Goal: Information Seeking & Learning: Learn about a topic

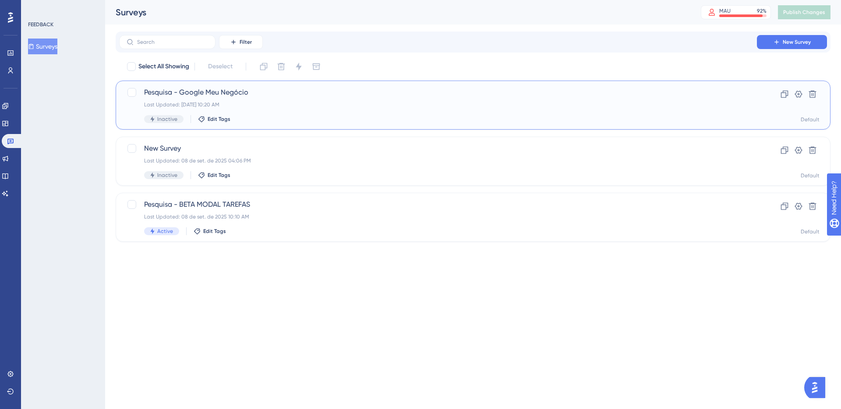
click at [312, 95] on span "Pesquisa - Google Meu Negócio" at bounding box center [438, 92] width 588 height 11
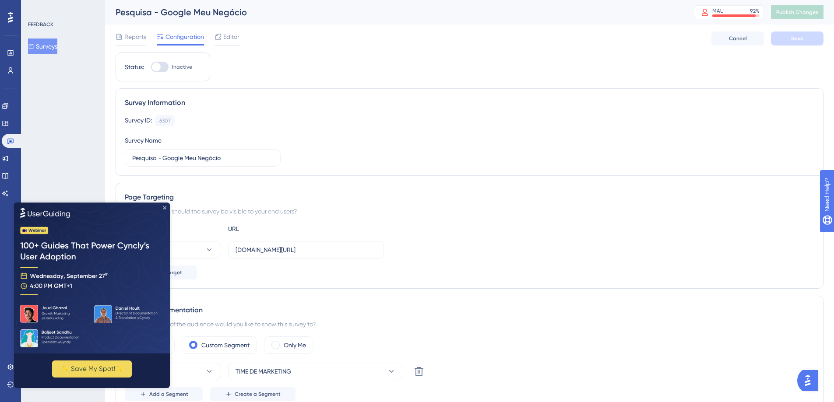
click at [165, 207] on icon "Close Preview" at bounding box center [165, 208] width 4 height 4
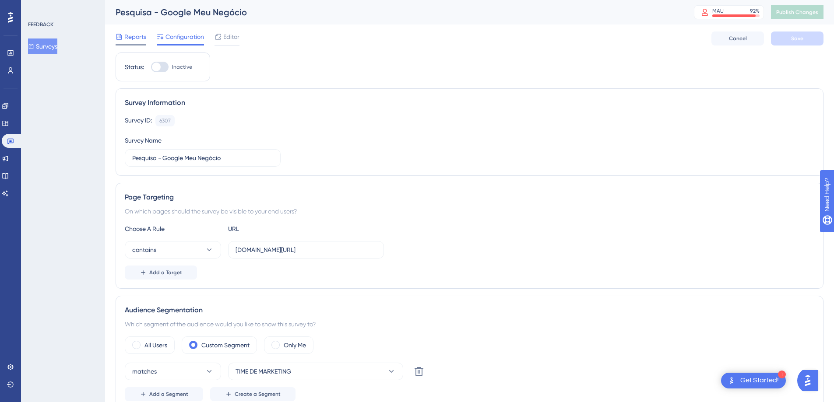
click at [124, 33] on div "Reports" at bounding box center [131, 37] width 31 height 11
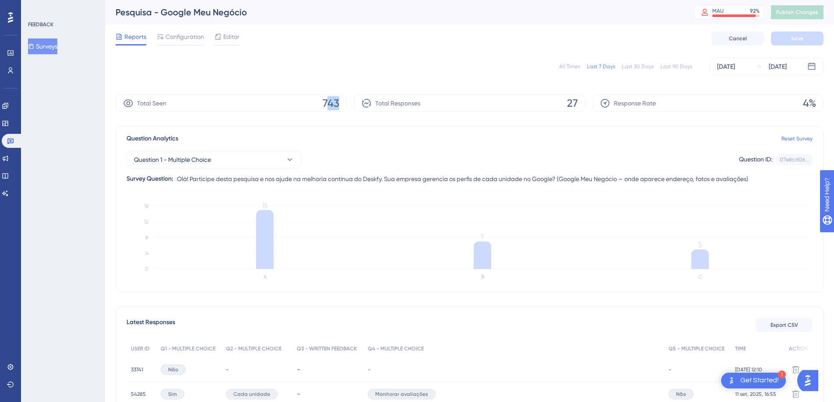
drag, startPoint x: 327, startPoint y: 102, endPoint x: 345, endPoint y: 103, distance: 18.4
click at [345, 103] on div "Total Seen 743" at bounding box center [231, 104] width 231 height 18
click at [335, 103] on span "743" at bounding box center [331, 103] width 17 height 14
drag, startPoint x: 324, startPoint y: 103, endPoint x: 341, endPoint y: 104, distance: 17.1
click at [341, 104] on div "Total Seen 743" at bounding box center [231, 104] width 231 height 18
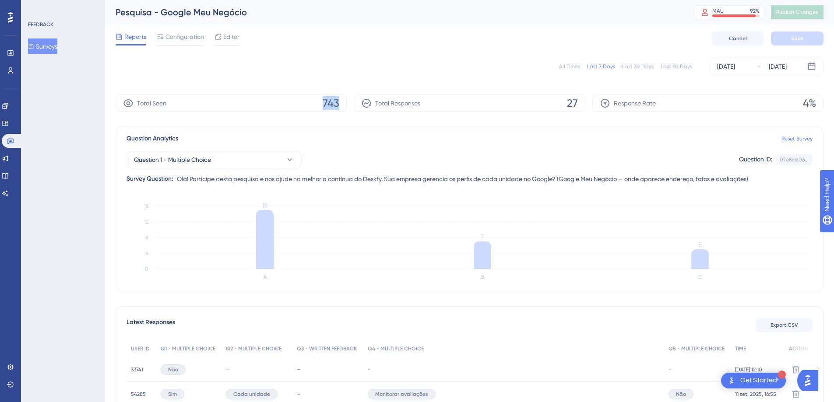
copy span "743"
drag, startPoint x: 566, startPoint y: 103, endPoint x: 583, endPoint y: 104, distance: 17.5
click at [583, 104] on div "Total Responses 27" at bounding box center [469, 104] width 231 height 18
copy span "27"
click at [455, 30] on div "Reports Configuration Editor Cancel Save" at bounding box center [470, 39] width 708 height 28
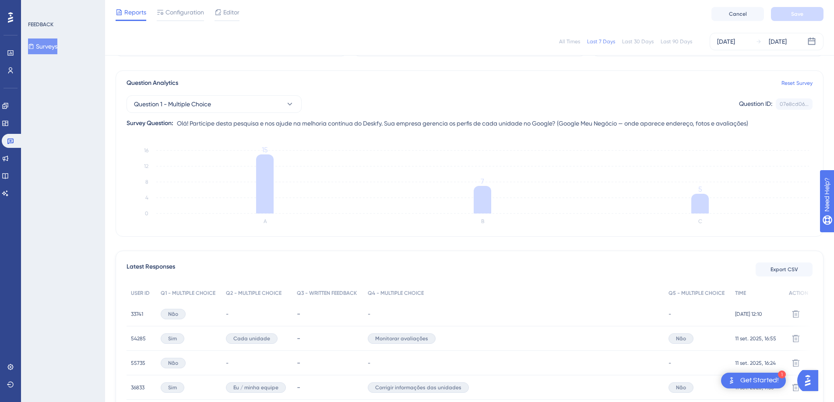
scroll to position [64, 0]
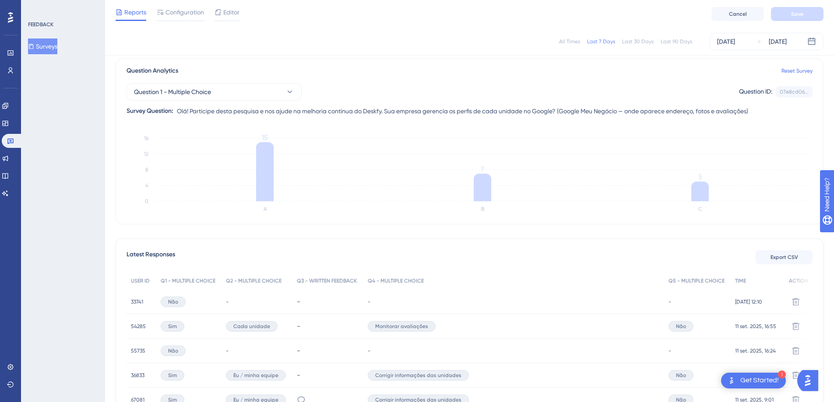
drag, startPoint x: 518, startPoint y: 117, endPoint x: 503, endPoint y: 131, distance: 21.1
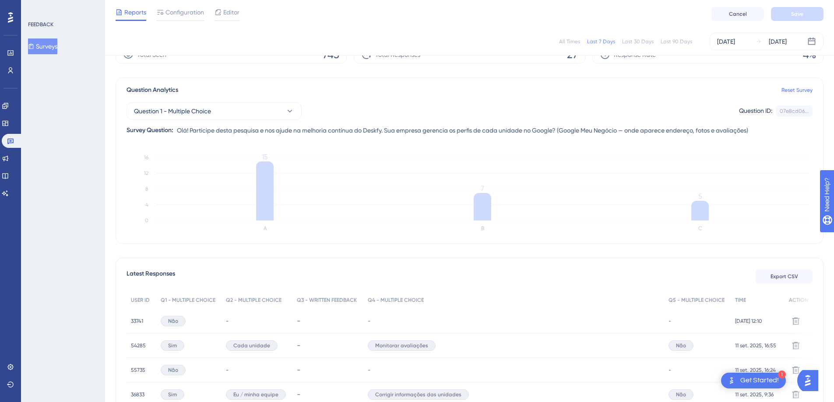
scroll to position [45, 0]
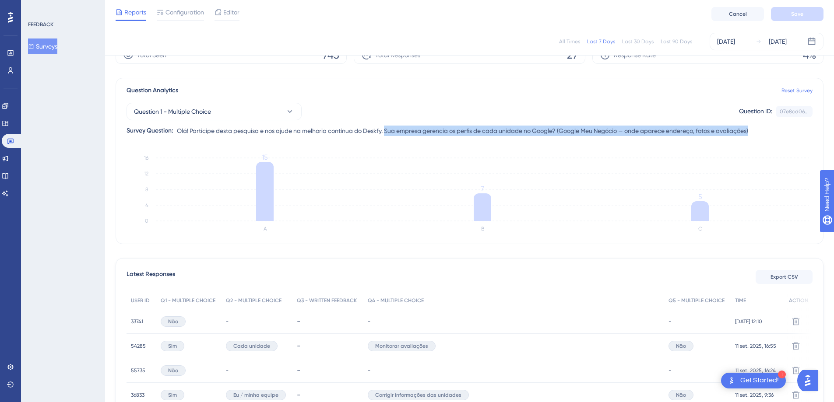
drag, startPoint x: 388, startPoint y: 131, endPoint x: 763, endPoint y: 130, distance: 374.8
click at [763, 130] on div "Question 1 - Multiple Choice Question ID: 07e8cd06... Copy Survey Question: Olá…" at bounding box center [470, 116] width 686 height 40
copy span "Sua empresa gerencia os perfis de cada unidade no Google? (Google Meu Negócio —…"
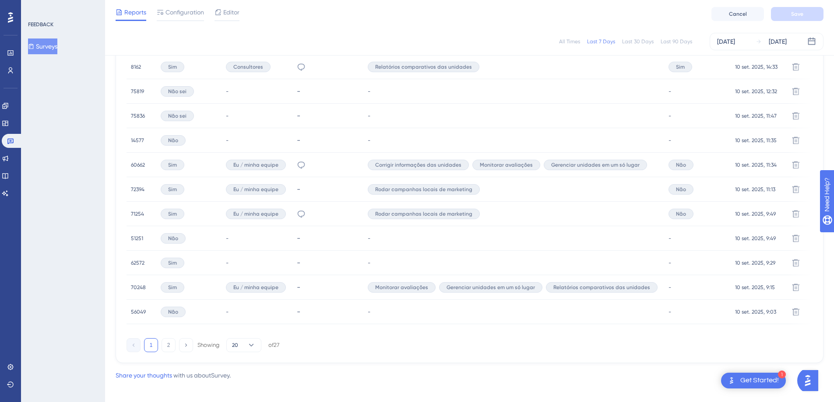
scroll to position [530, 0]
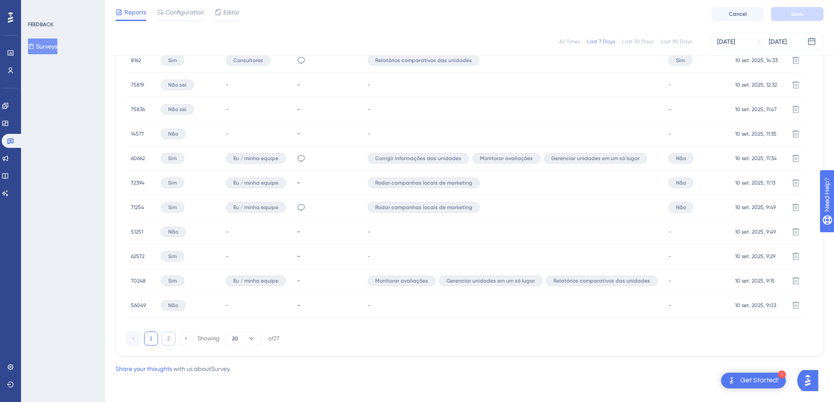
click at [167, 338] on button "2" at bounding box center [169, 339] width 14 height 14
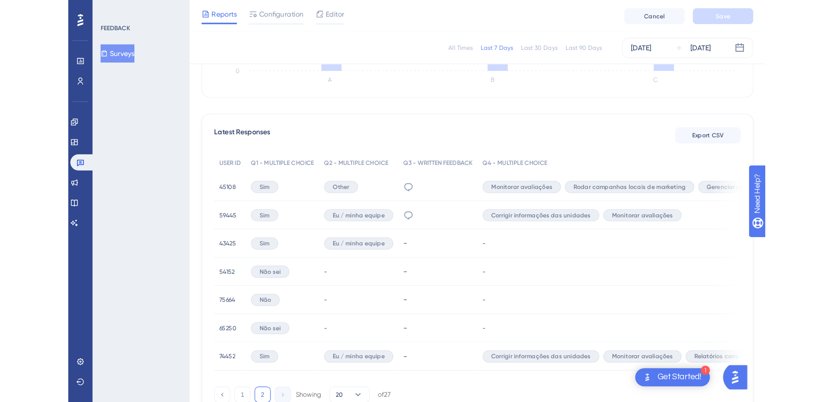
scroll to position [201, 0]
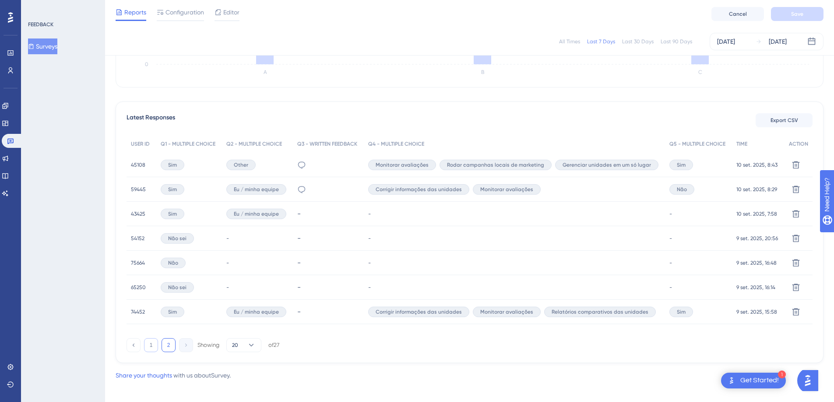
click at [157, 346] on button "1" at bounding box center [151, 345] width 14 height 14
click at [155, 346] on div "Latest Responses Export CSV USER ID Q1 - MULTIPLE CHOICE Q2 - MULTIPLE CHOICE Q…" at bounding box center [470, 233] width 708 height 262
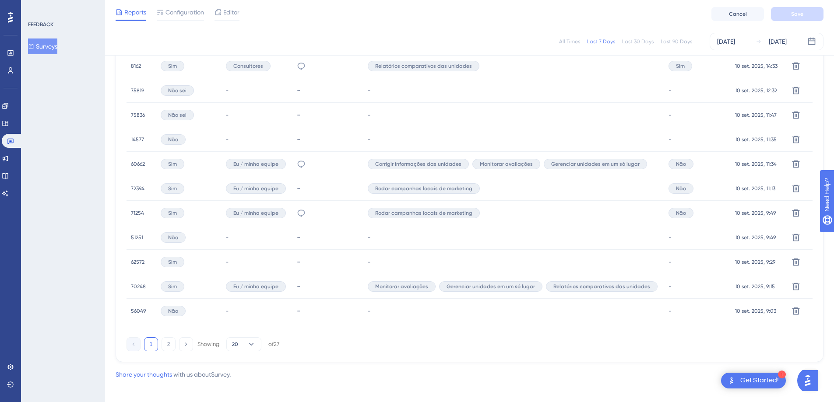
scroll to position [530, 0]
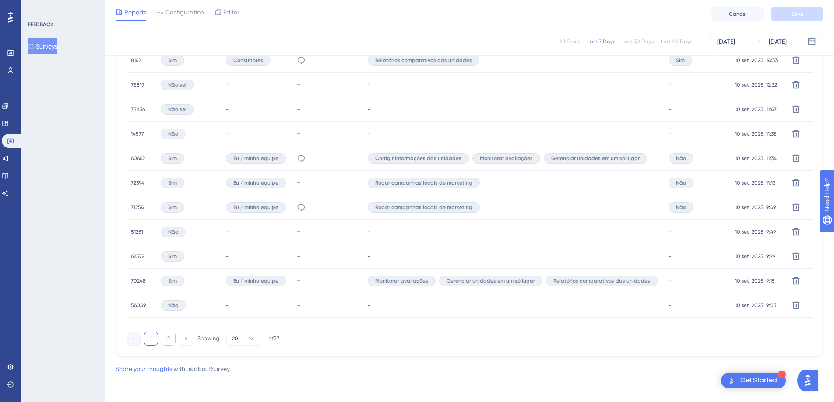
click at [170, 338] on button "2" at bounding box center [169, 339] width 14 height 14
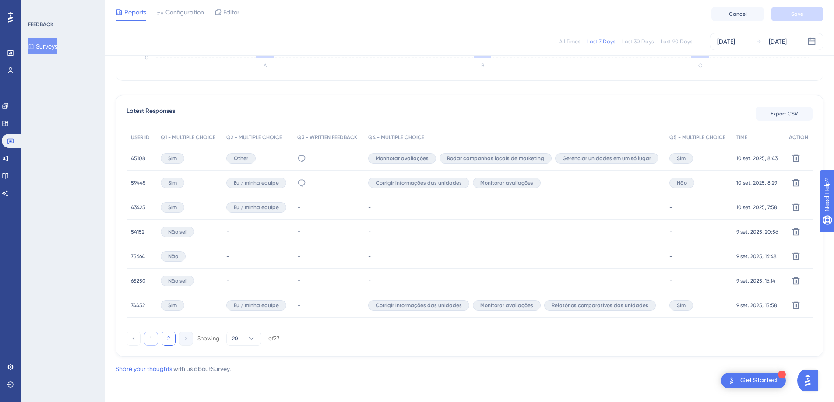
click at [157, 340] on button "1" at bounding box center [151, 339] width 14 height 14
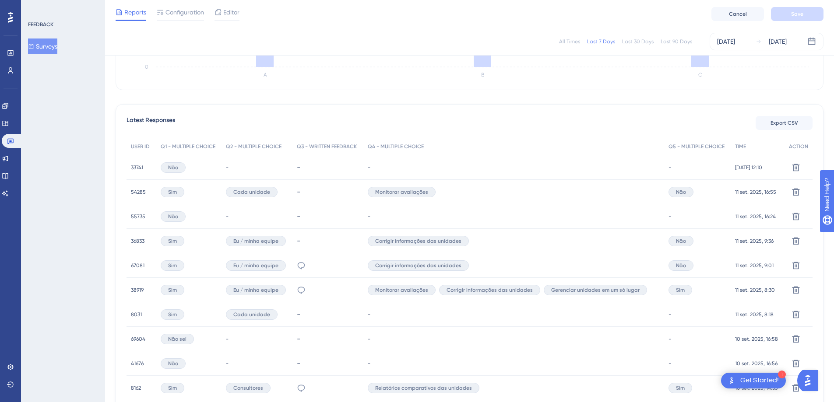
scroll to position [194, 0]
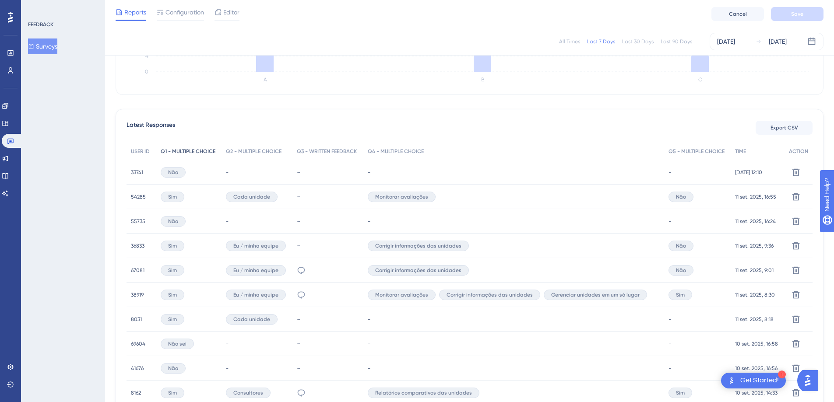
click at [200, 153] on span "Q1 - MULTIPLE CHOICE" at bounding box center [188, 151] width 55 height 7
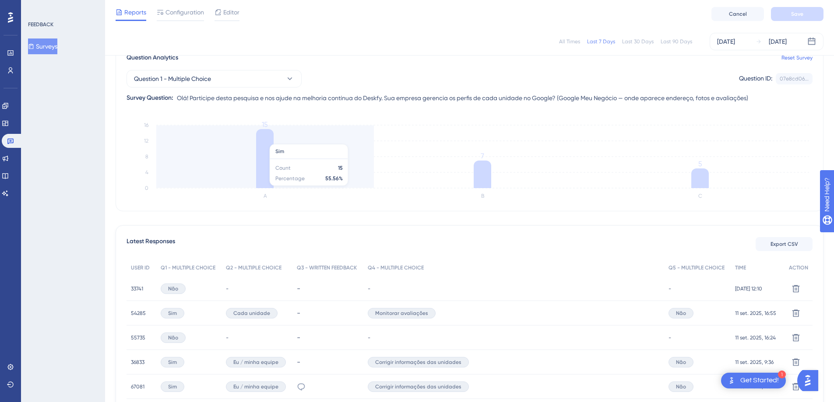
scroll to position [0, 0]
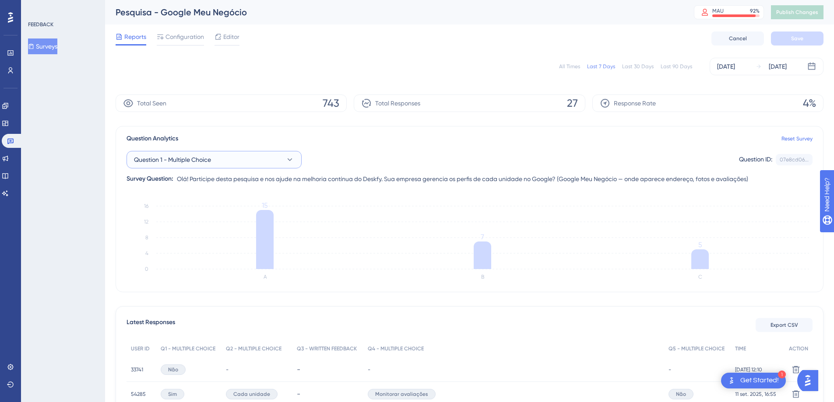
click at [268, 158] on button "Question 1 - Multiple Choice" at bounding box center [214, 160] width 175 height 18
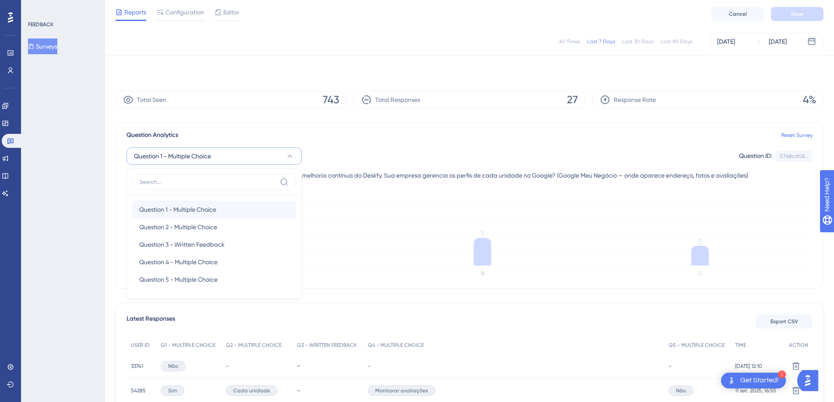
scroll to position [36, 0]
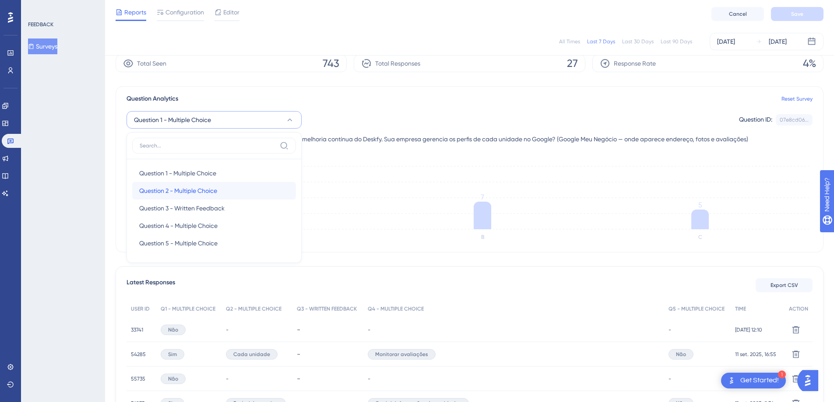
click at [205, 185] on div "Question 2 - Multiple Choice Question 2 - Multiple Choice" at bounding box center [214, 191] width 150 height 18
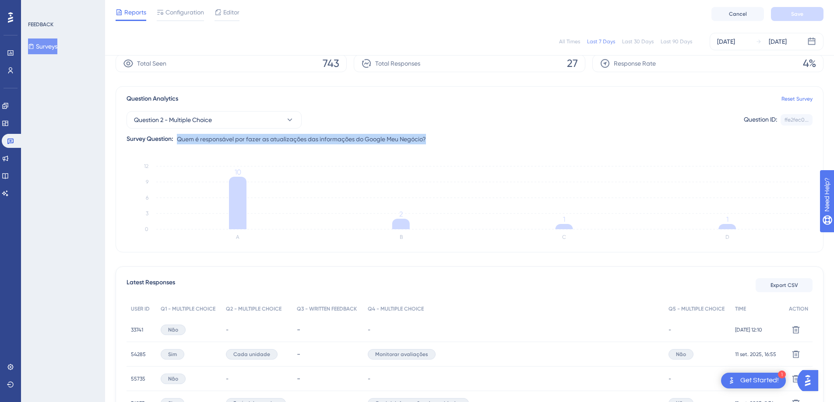
drag, startPoint x: 178, startPoint y: 136, endPoint x: 433, endPoint y: 140, distance: 254.4
click at [433, 140] on div "Question 2 - Multiple Choice Question ID: ffe2fec0... Copy Survey Question: Que…" at bounding box center [470, 124] width 686 height 40
copy span "Quem é responsável por fazer as atualizações das informações do Google Meu Negó…"
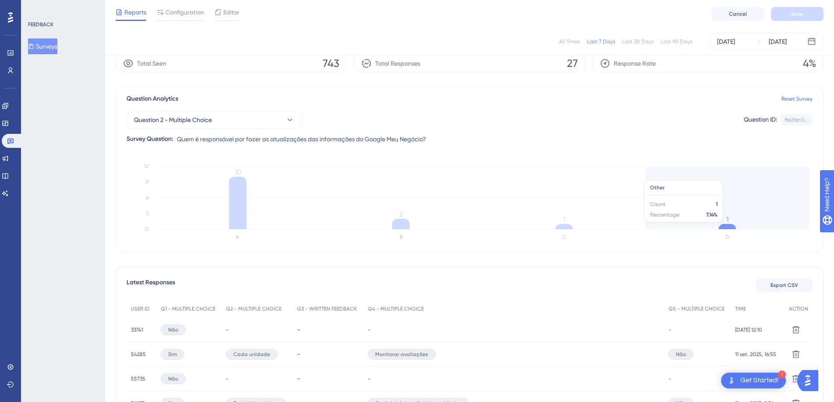
click at [725, 227] on icon at bounding box center [727, 226] width 18 height 5
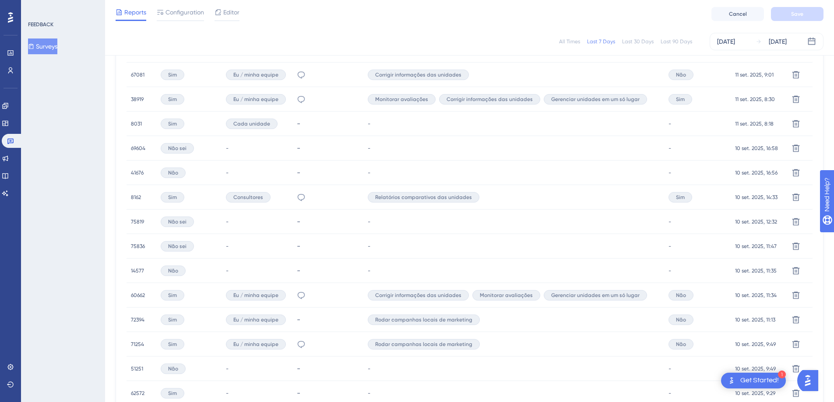
scroll to position [530, 0]
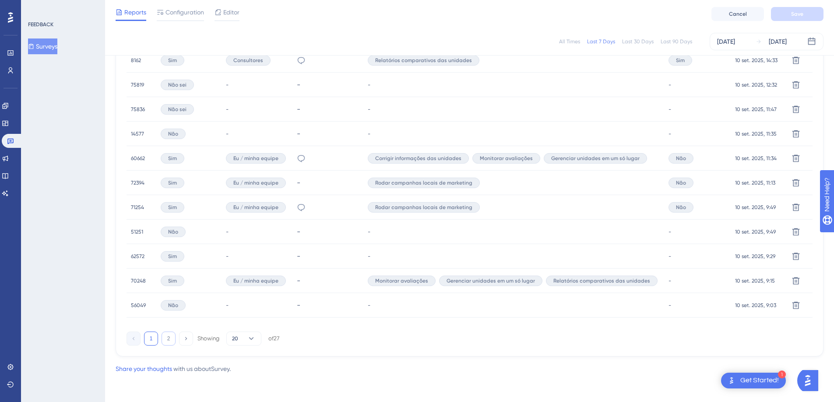
click at [162, 341] on button "2" at bounding box center [169, 339] width 14 height 14
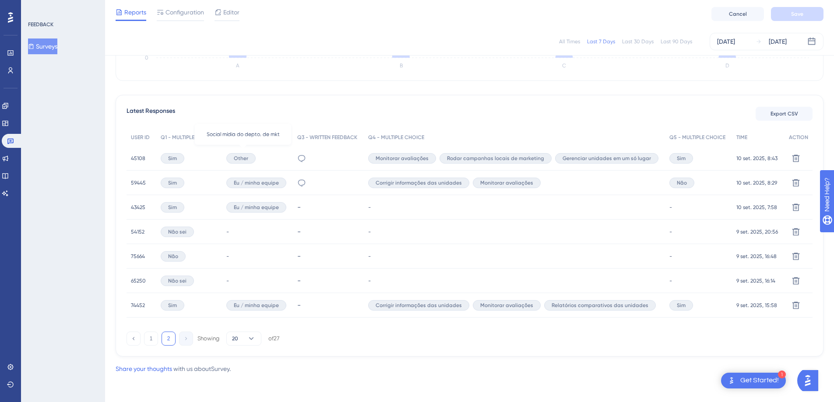
click at [243, 156] on span "Other" at bounding box center [241, 158] width 14 height 7
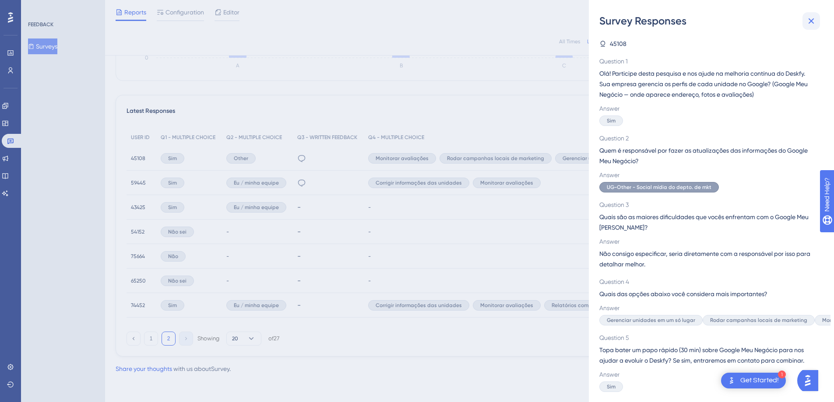
click at [816, 23] on icon at bounding box center [811, 21] width 11 height 11
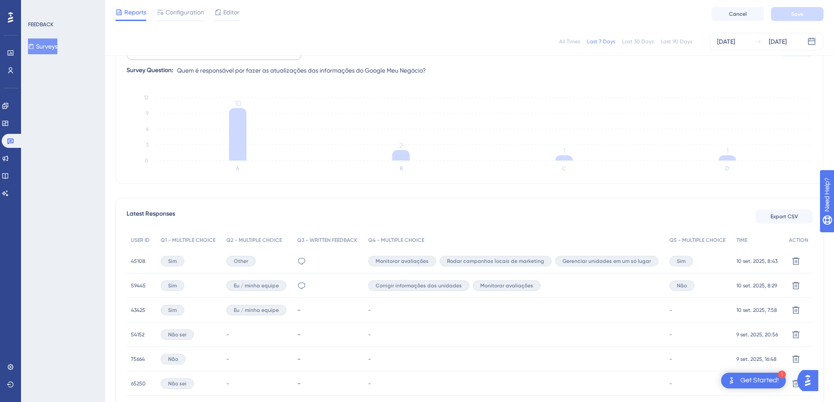
scroll to position [39, 0]
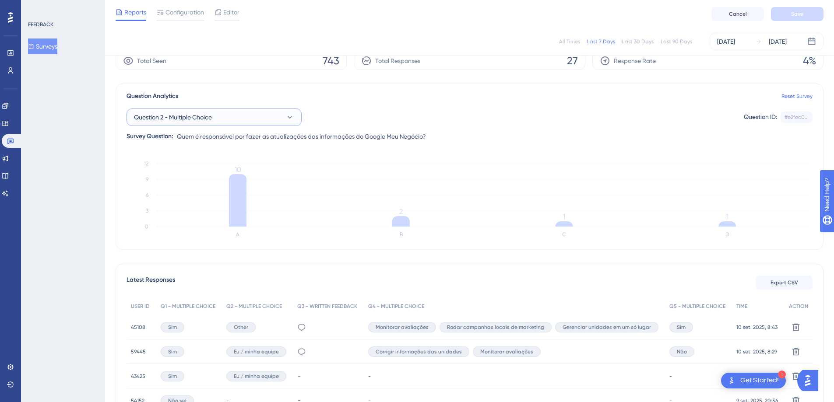
click at [200, 113] on span "Question 2 - Multiple Choice" at bounding box center [173, 117] width 78 height 11
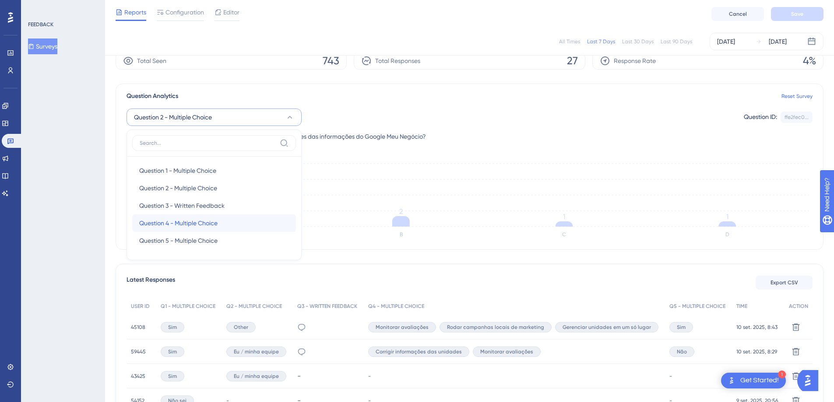
click at [177, 225] on span "Question 4 - Multiple Choice" at bounding box center [178, 223] width 78 height 11
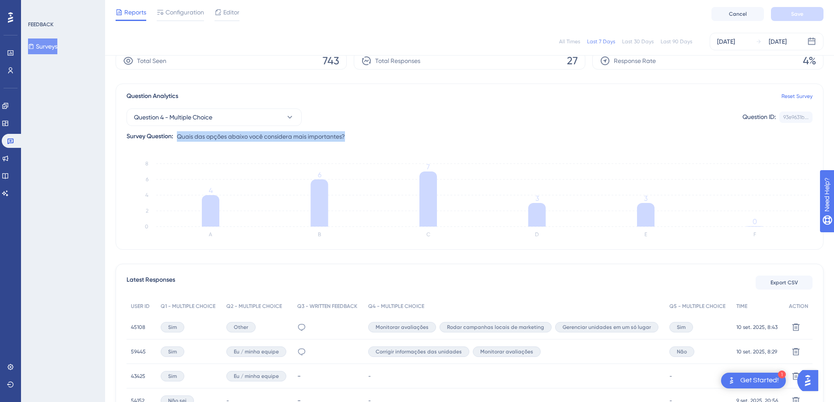
drag, startPoint x: 179, startPoint y: 137, endPoint x: 358, endPoint y: 137, distance: 179.5
click at [358, 137] on div "Question 4 - Multiple Choice Question ID: 93e9631b... Copy Survey Question: Qua…" at bounding box center [470, 122] width 686 height 40
copy span "Quais das opções abaixo você considera mais importantes?"
click at [246, 117] on button "Question 4 - Multiple Choice" at bounding box center [214, 118] width 175 height 18
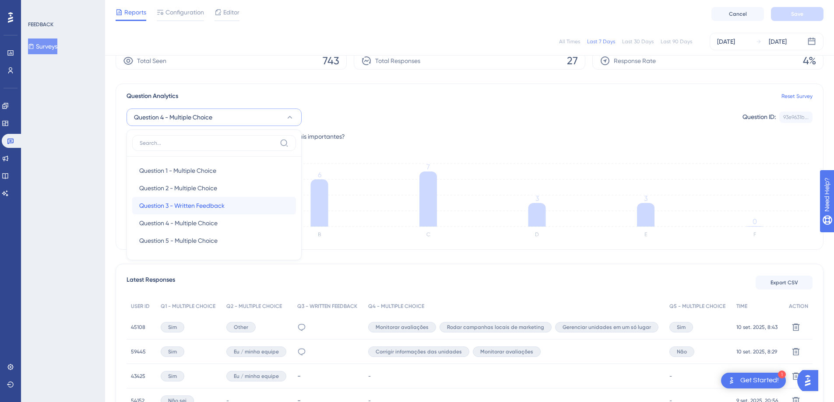
click at [188, 204] on span "Question 3 - Written Feedback" at bounding box center [181, 206] width 85 height 11
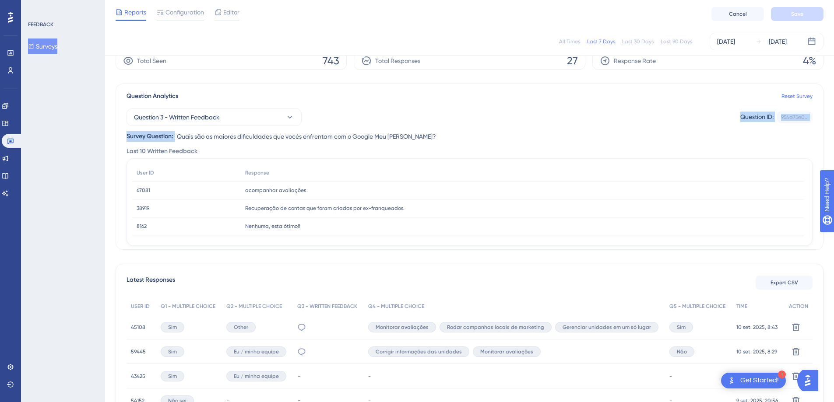
drag, startPoint x: 179, startPoint y: 137, endPoint x: 428, endPoint y: 134, distance: 249.1
click at [428, 134] on div "Question 3 - Written Feedback Question ID: 954d75e0... Copy Survey Question: Qu…" at bounding box center [470, 122] width 686 height 40
copy div "Question ID: 954d75e0... Copy Survey Question:"
click at [215, 127] on div "Question 3 - Written Feedback Question ID: 954d75e0... Copy Survey Question: Qu…" at bounding box center [470, 122] width 686 height 40
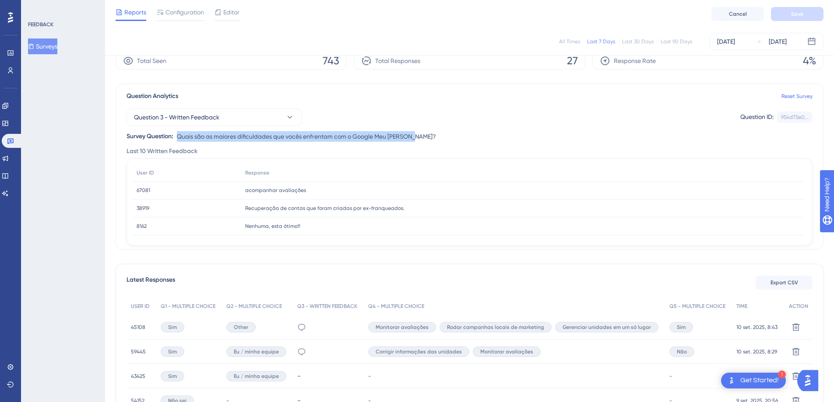
drag, startPoint x: 179, startPoint y: 136, endPoint x: 424, endPoint y: 140, distance: 244.8
click at [424, 140] on div "Question 3 - Written Feedback Question ID: 954d75e0... Copy Survey Question: Qu…" at bounding box center [470, 122] width 686 height 40
copy span "Quais são as maiores dificuldades que vocês enfrentam com o Google Meu [PERSON_…"
click at [148, 189] on span "67081" at bounding box center [144, 190] width 14 height 7
click at [144, 190] on span "67081" at bounding box center [144, 190] width 14 height 7
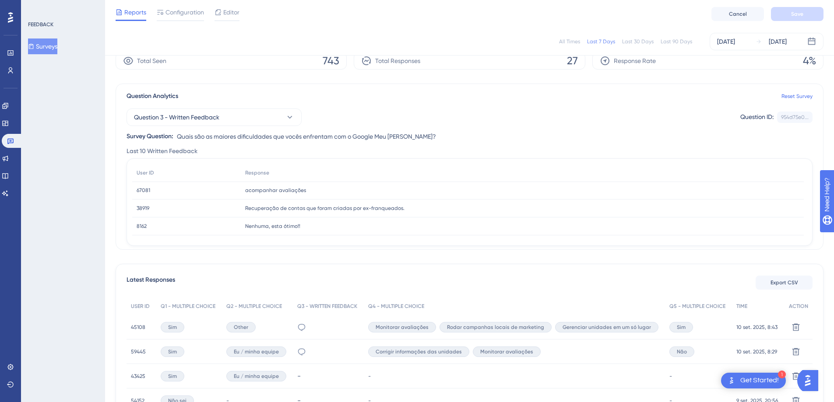
click at [137, 192] on span "67081" at bounding box center [144, 190] width 14 height 7
drag, startPoint x: 239, startPoint y: 192, endPoint x: 320, endPoint y: 191, distance: 81.0
click at [0, 0] on div "67081 67081 acompanhar avaliações acompanhar avaliações" at bounding box center [0, 0] width 0 height 0
copy div "67081 acompanhar avaliações"
click at [296, 328] on div "Não consigo especificar, seria diretamente com a responsável por isso para deta…" at bounding box center [328, 327] width 71 height 25
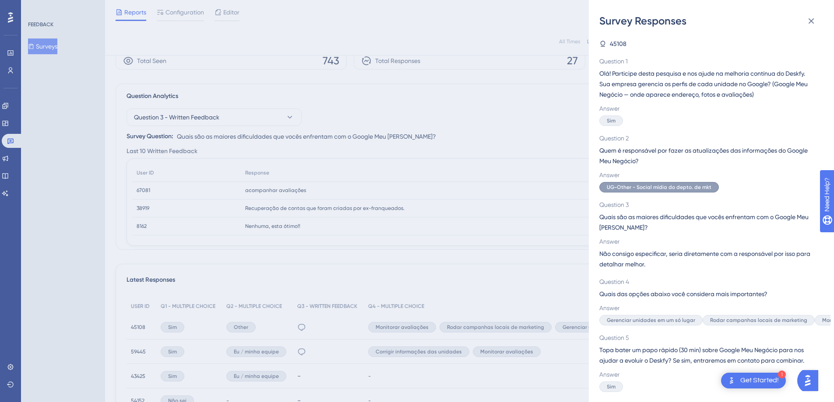
click at [420, 258] on div "Survey Responses 45108 Question 1 Olá! Participe desta pesquisa e nos ajude na …" at bounding box center [417, 201] width 834 height 402
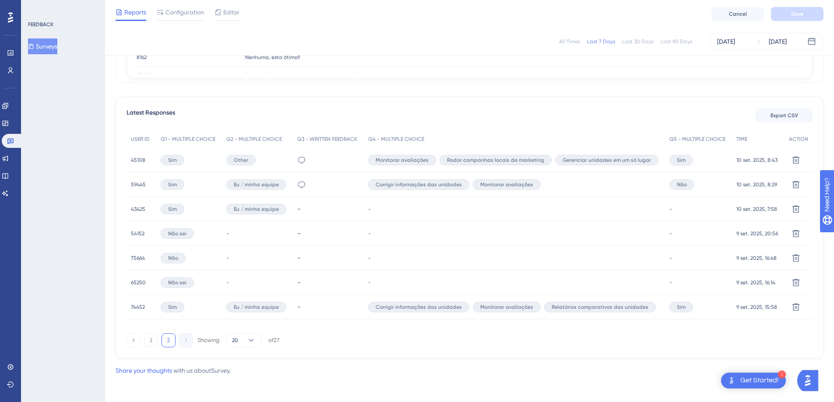
scroll to position [204, 0]
click at [157, 347] on button "1" at bounding box center [151, 342] width 14 height 14
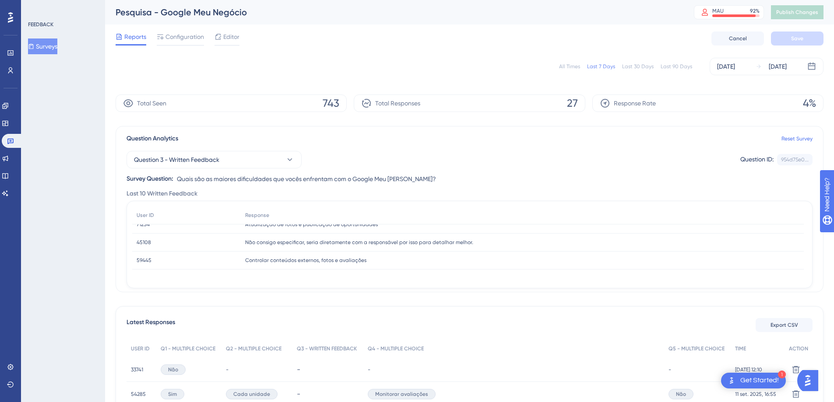
scroll to position [0, 0]
drag, startPoint x: 244, startPoint y: 232, endPoint x: 331, endPoint y: 233, distance: 86.7
click at [331, 233] on div "acompanhar avaliações acompanhar avaliações" at bounding box center [522, 233] width 563 height 18
copy span "acompanhar avaliações"
drag, startPoint x: 243, startPoint y: 250, endPoint x: 429, endPoint y: 250, distance: 186.1
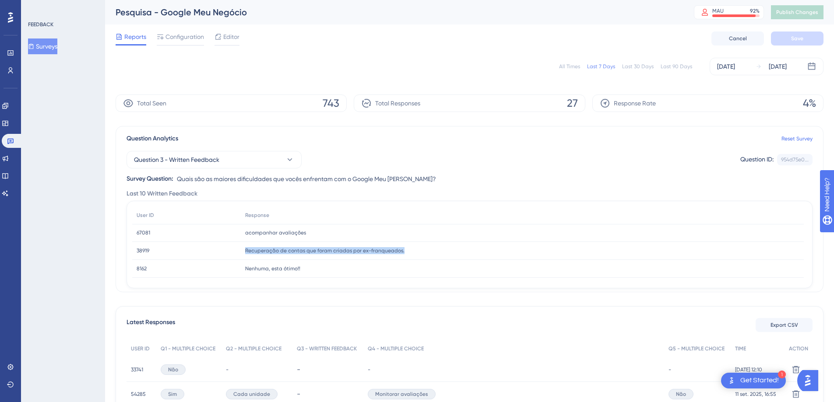
click at [429, 250] on div "Recuperação de contas que foram criadas por ex-franqueados. Recuperação de cont…" at bounding box center [522, 251] width 563 height 18
copy span "Recuperação de contas que foram criadas por ex-franqueados."
drag, startPoint x: 245, startPoint y: 269, endPoint x: 325, endPoint y: 269, distance: 80.1
click at [323, 268] on div "Nenhuma, esta ótimo!! Nenhuma, esta ótimo!!" at bounding box center [522, 269] width 563 height 18
click at [299, 241] on div "acompanhar avaliações acompanhar avaliações" at bounding box center [522, 233] width 563 height 18
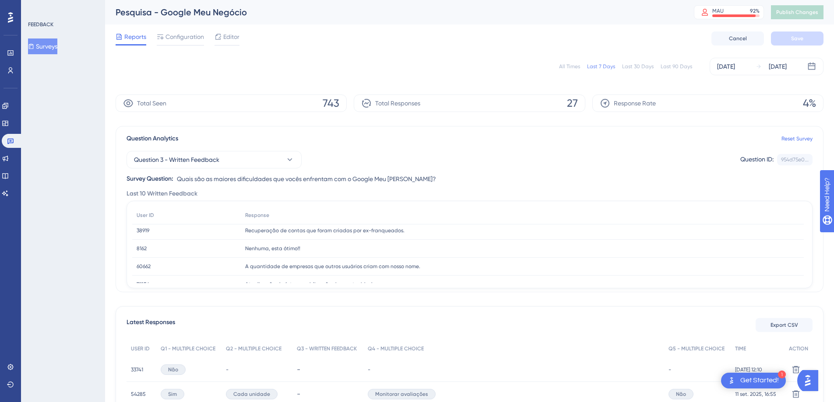
scroll to position [30, 0]
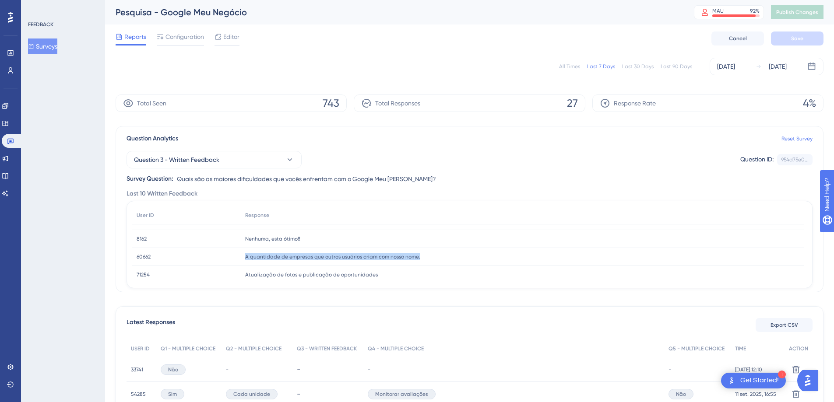
drag, startPoint x: 257, startPoint y: 256, endPoint x: 431, endPoint y: 257, distance: 173.4
click at [431, 257] on div "A quantidade de empresas que outros usuários criam com nosso nome. A quantidade…" at bounding box center [522, 257] width 563 height 18
drag, startPoint x: 242, startPoint y: 271, endPoint x: 377, endPoint y: 275, distance: 134.9
click at [377, 275] on div "Atualização de fotos e publicação de oportunidades Atualização de fotos e publi…" at bounding box center [522, 275] width 563 height 18
click at [303, 247] on div "Nenhuma, esta ótimo!! Nenhuma, esta ótimo!!" at bounding box center [522, 239] width 563 height 18
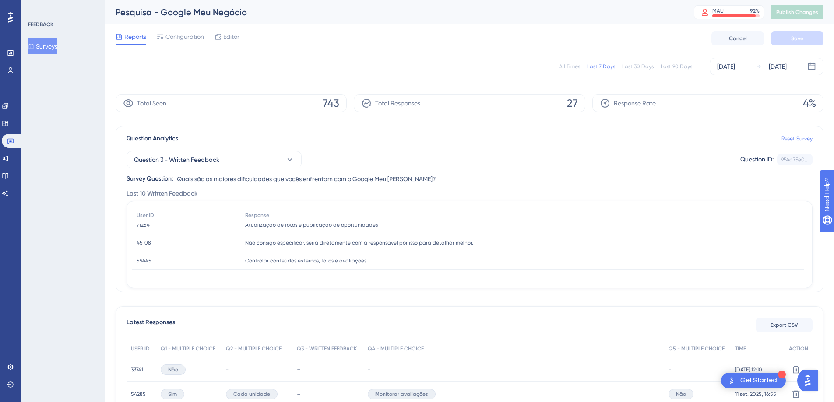
scroll to position [80, 0]
drag, startPoint x: 278, startPoint y: 242, endPoint x: 477, endPoint y: 239, distance: 199.7
click at [477, 239] on div "Não consigo especificar, seria diretamente com a responsável por isso para deta…" at bounding box center [522, 243] width 563 height 18
drag, startPoint x: 244, startPoint y: 260, endPoint x: 377, endPoint y: 260, distance: 132.2
click at [377, 260] on div "Controlar conteúdos externos, fotos e avaliações Controlar conteúdos externos, …" at bounding box center [522, 261] width 563 height 18
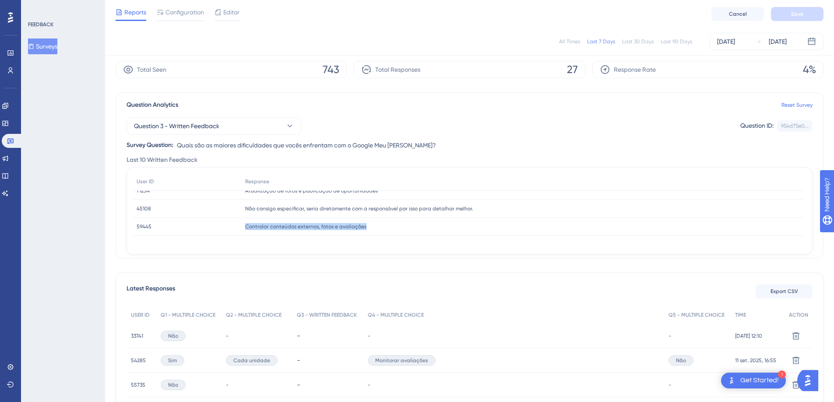
click at [389, 242] on div "User ID Response 67081 67081 acompanhar avaliações acompanhar avaliações 38919 …" at bounding box center [469, 211] width 675 height 77
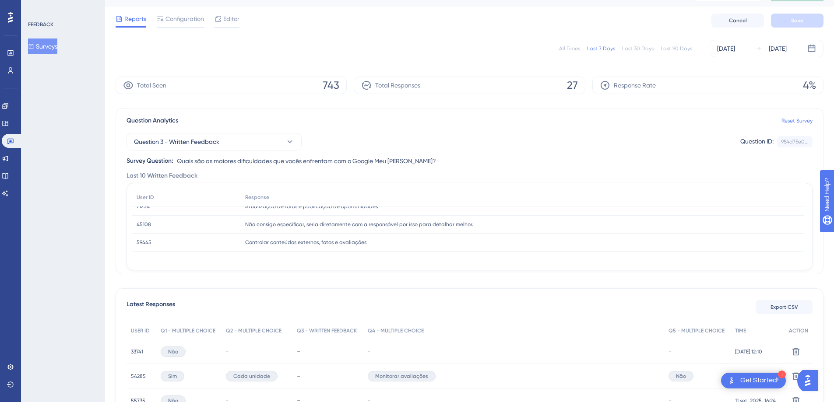
scroll to position [0, 0]
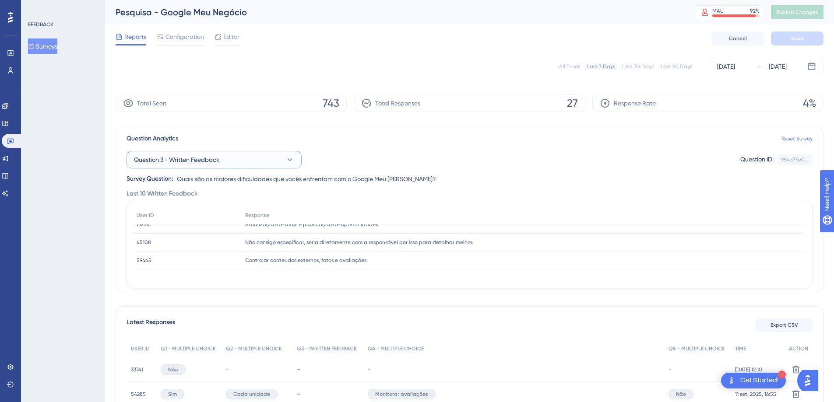
click at [219, 155] on span "Question 3 - Written Feedback" at bounding box center [176, 160] width 85 height 11
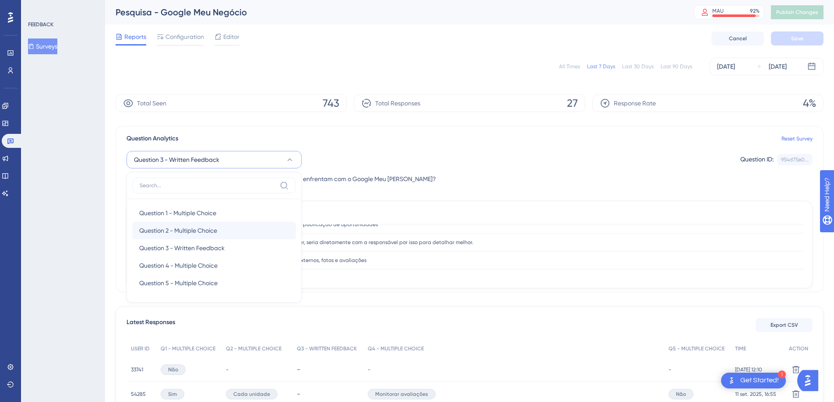
scroll to position [36, 0]
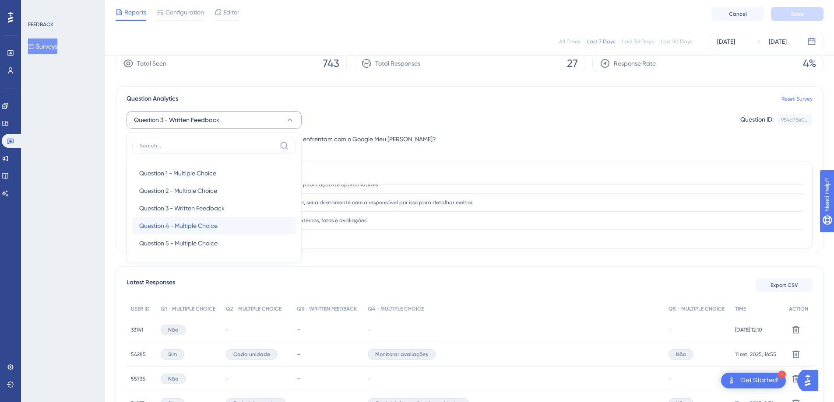
click at [170, 228] on span "Question 4 - Multiple Choice" at bounding box center [178, 226] width 78 height 11
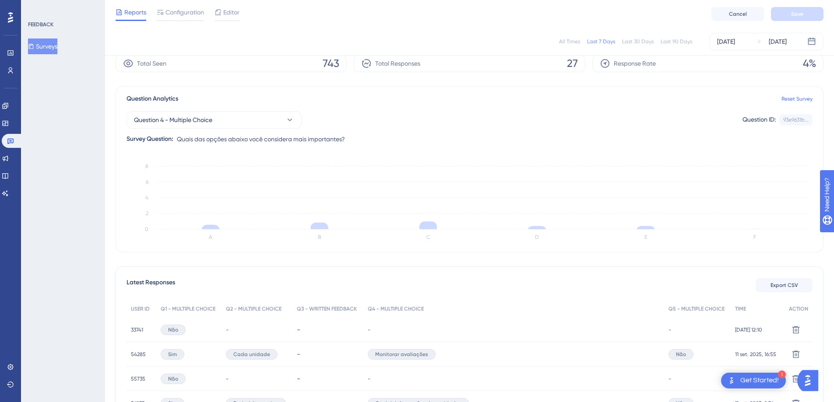
scroll to position [19, 0]
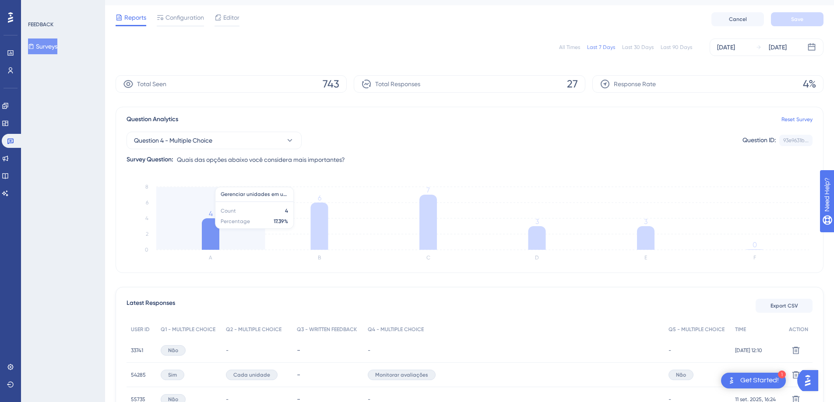
click at [218, 218] on icon "A B C D E F 0 2 4 6 8 4 6 7 3 3 0" at bounding box center [470, 223] width 686 height 88
click at [212, 234] on icon at bounding box center [211, 234] width 18 height 32
click at [251, 198] on icon "A B C D E F 0 2 4 6 8 4 6 7 3 3 0" at bounding box center [470, 223] width 686 height 88
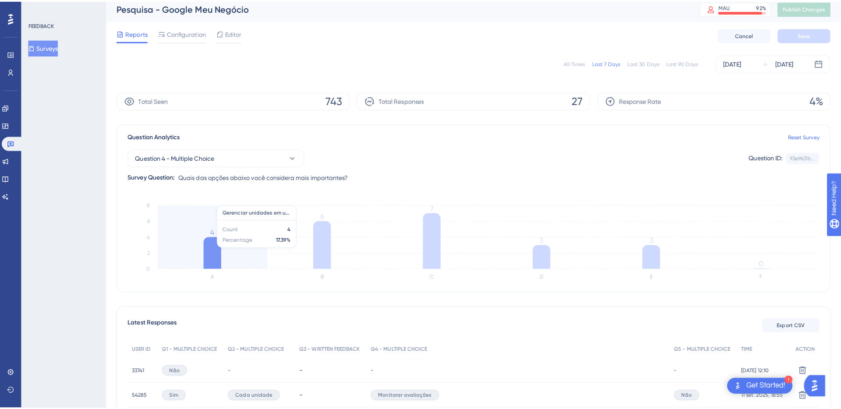
scroll to position [0, 0]
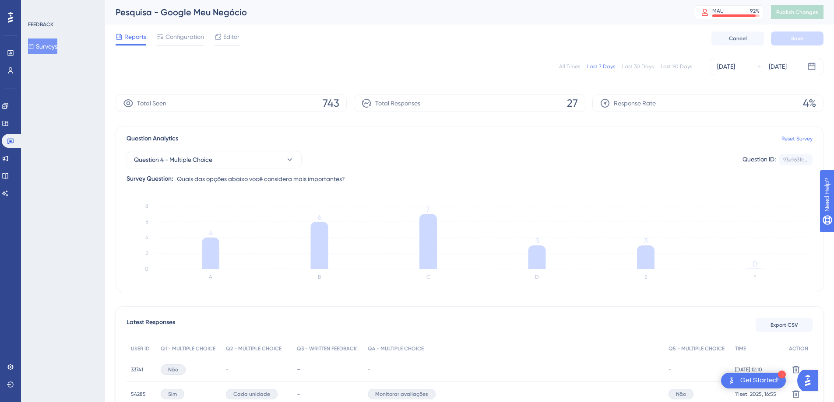
click at [232, 29] on div "Reports Configuration Editor Cancel Save" at bounding box center [470, 39] width 708 height 28
click at [233, 36] on span "Editor" at bounding box center [231, 37] width 16 height 11
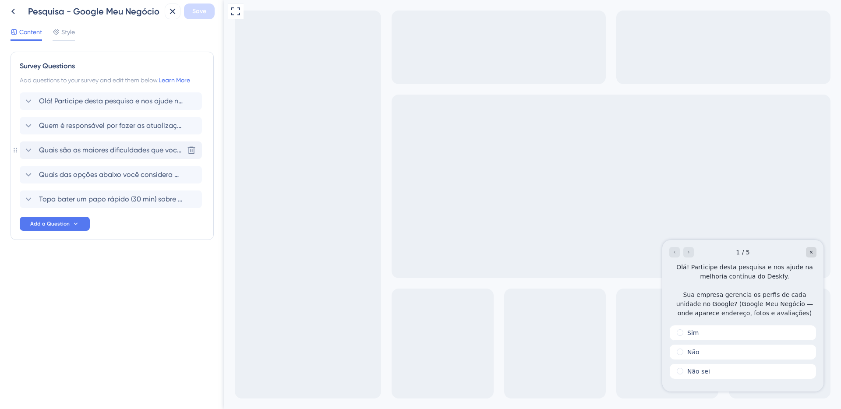
click at [66, 146] on span "Quais são as maiores dificuldades que vocês enfrentam com o Google Meu [PERSON_…" at bounding box center [111, 150] width 144 height 11
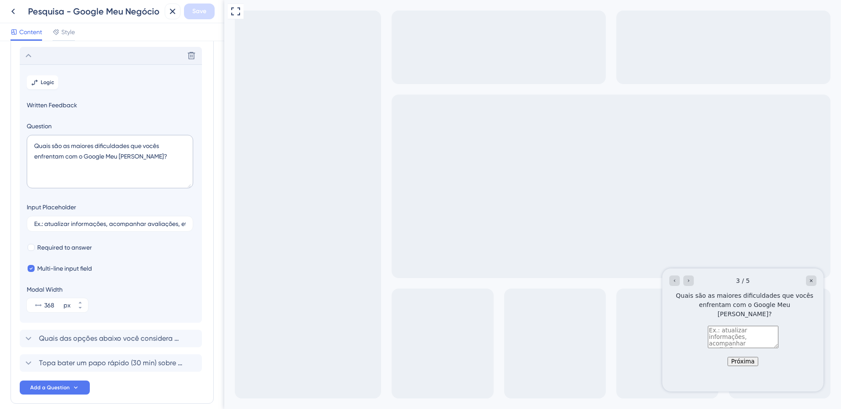
scroll to position [100, 0]
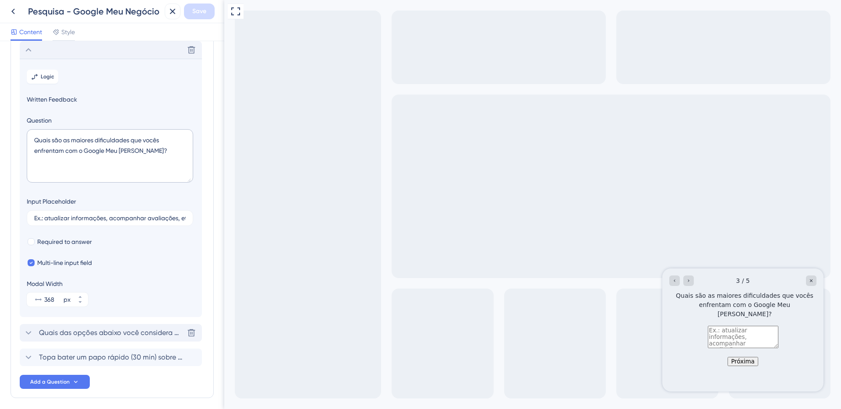
click at [70, 327] on div "Quais das opções abaixo você considera mais importantes? [GEOGRAPHIC_DATA]" at bounding box center [111, 333] width 182 height 18
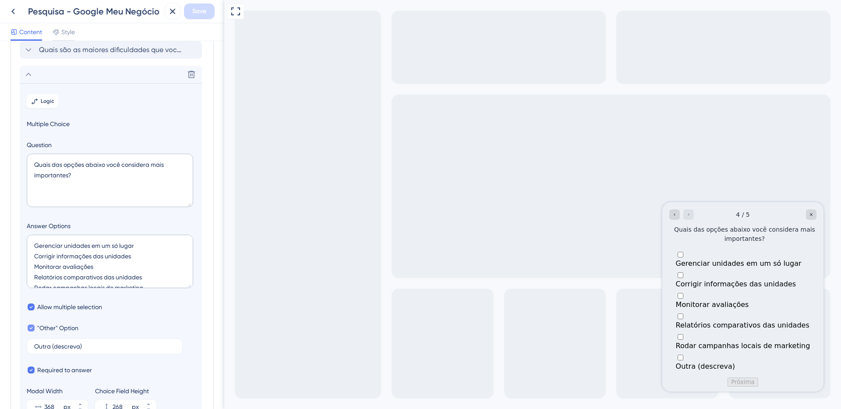
scroll to position [125, 0]
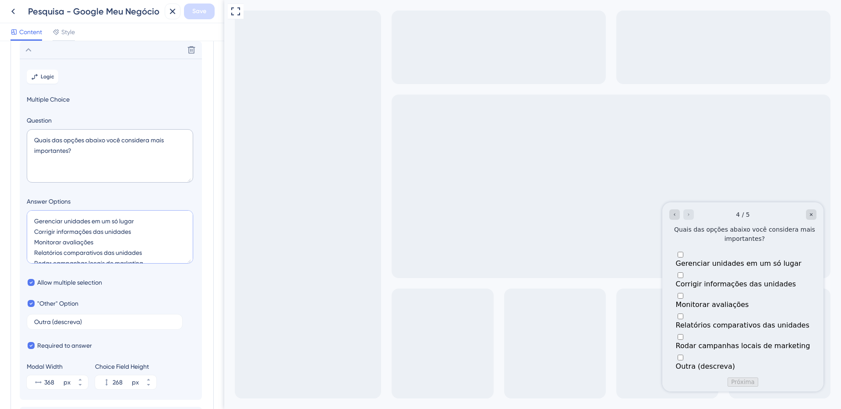
click at [84, 216] on textarea "Gerenciar unidades em um só lugar Corrigir informações das unidades Monitorar a…" at bounding box center [110, 236] width 166 height 53
click at [75, 236] on textarea "Gerenciar unidades em um só lugar Corrigir informações das unidades Monitorar a…" at bounding box center [110, 236] width 166 height 53
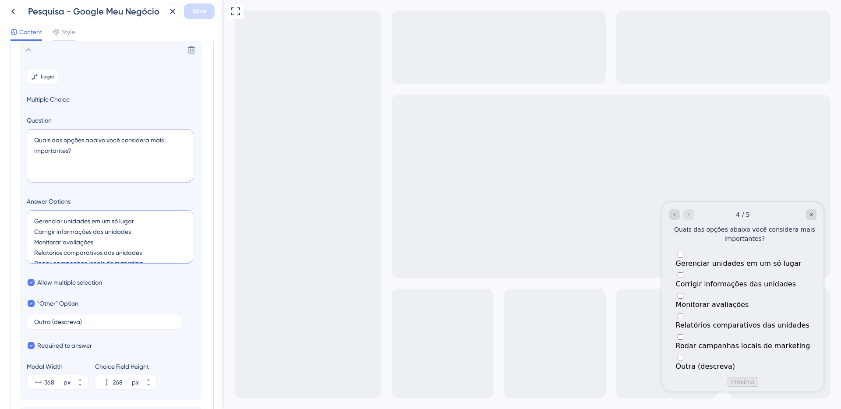
click at [75, 236] on textarea "Gerenciar unidades em um só lugar Corrigir informações das unidades Monitorar a…" at bounding box center [110, 236] width 166 height 53
click at [67, 243] on textarea "Gerenciar unidades em um só lugar Corrigir informações das unidades Monitorar a…" at bounding box center [110, 236] width 166 height 53
click at [79, 257] on textarea "Gerenciar unidades em um só lugar Corrigir informações das unidades Monitorar a…" at bounding box center [110, 236] width 166 height 53
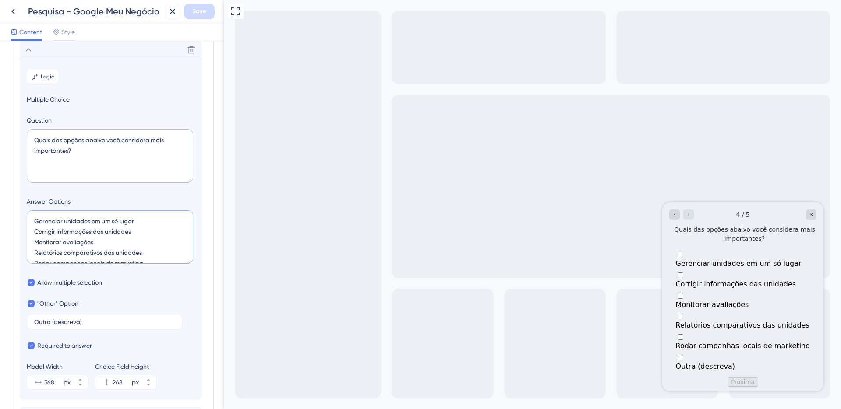
click at [79, 254] on textarea "Gerenciar unidades em um só lugar Corrigir informações das unidades Monitorar a…" at bounding box center [110, 236] width 166 height 53
click at [91, 250] on textarea "Gerenciar unidades em um só lugar Corrigir informações das unidades Monitorar a…" at bounding box center [110, 236] width 166 height 53
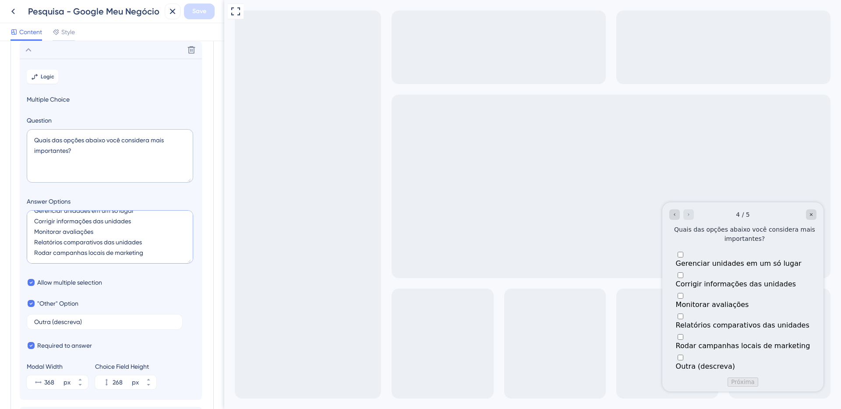
click at [84, 250] on textarea "Gerenciar unidades em um só lugar Corrigir informações das unidades Monitorar a…" at bounding box center [110, 236] width 166 height 53
click at [134, 242] on textarea "Gerenciar unidades em um só lugar Corrigir informações das unidades Monitorar a…" at bounding box center [110, 236] width 166 height 53
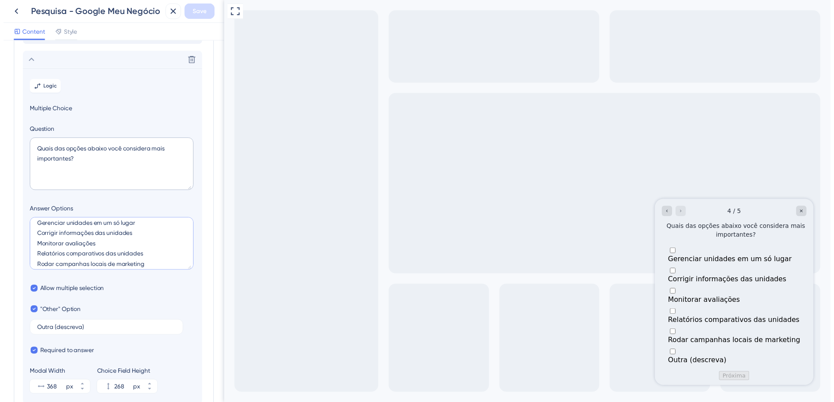
scroll to position [0, 0]
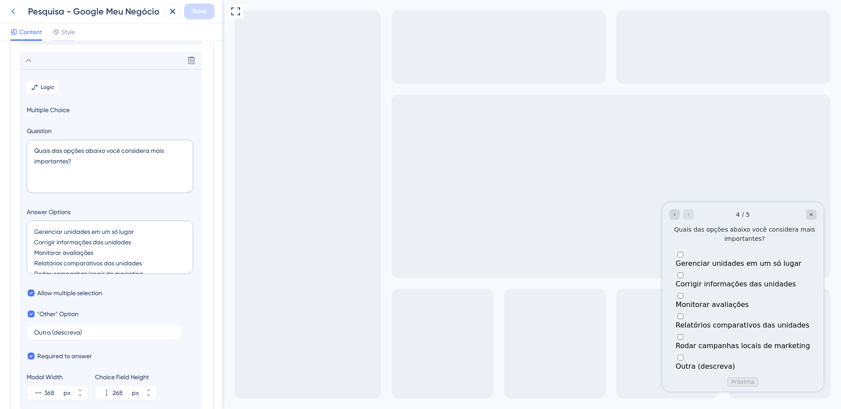
click at [17, 7] on icon at bounding box center [13, 11] width 11 height 11
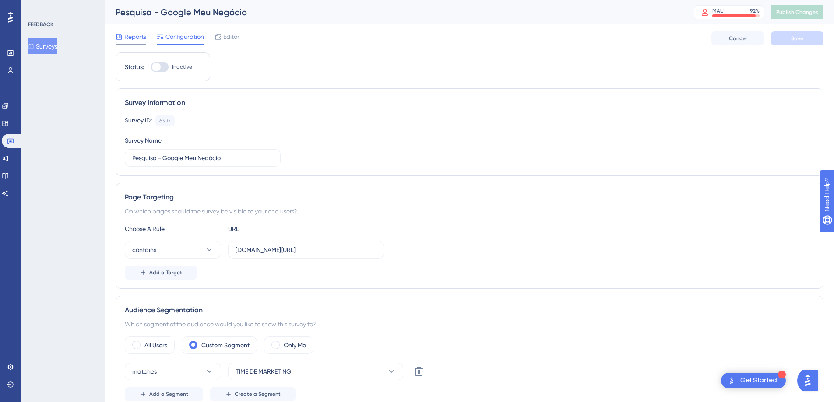
click at [128, 42] on span "Reports" at bounding box center [135, 37] width 22 height 11
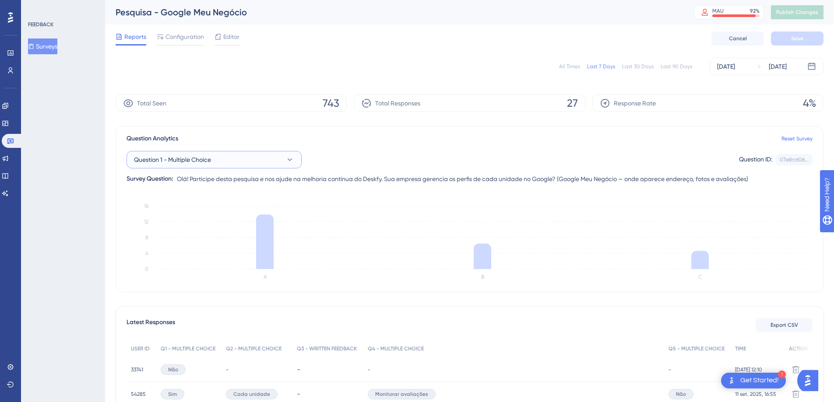
click at [202, 162] on span "Question 1 - Multiple Choice" at bounding box center [172, 160] width 77 height 11
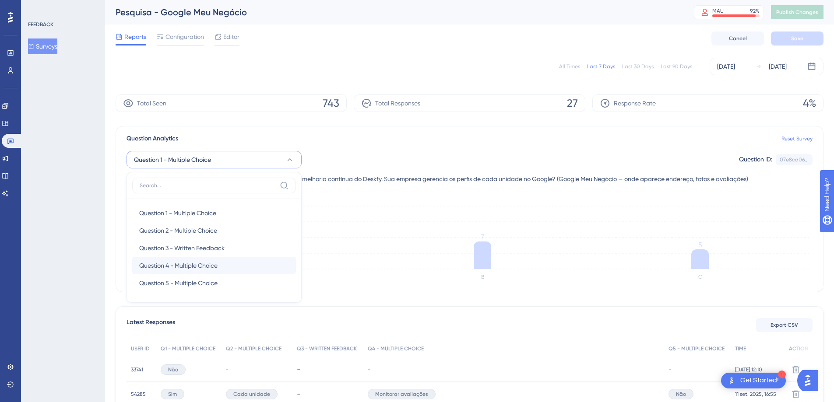
scroll to position [36, 0]
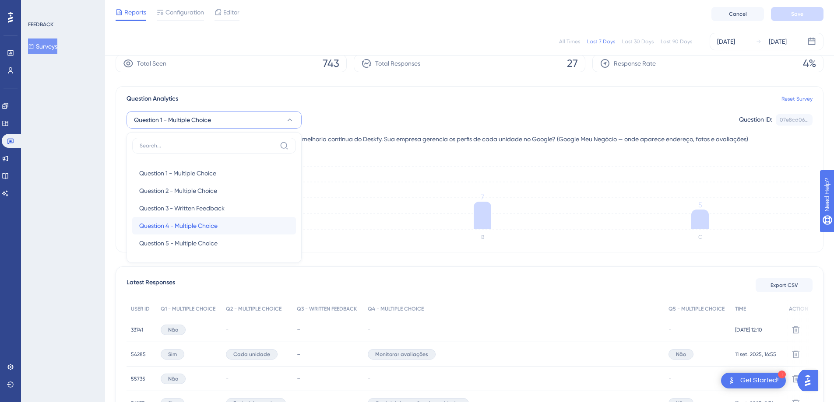
click at [191, 231] on span "Question 4 - Multiple Choice" at bounding box center [178, 226] width 78 height 11
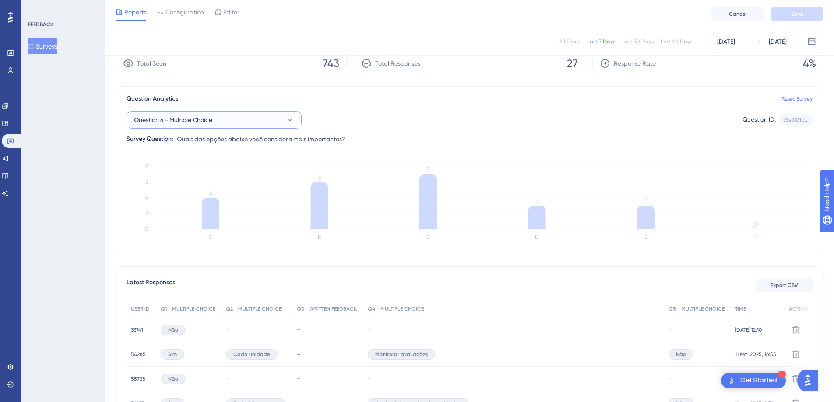
click at [236, 126] on button "Question 4 - Multiple Choice" at bounding box center [214, 120] width 175 height 18
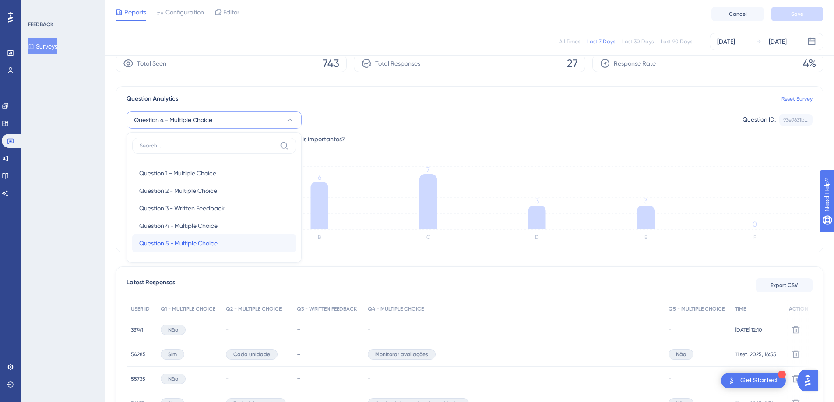
click at [187, 246] on span "Question 5 - Multiple Choice" at bounding box center [178, 243] width 78 height 11
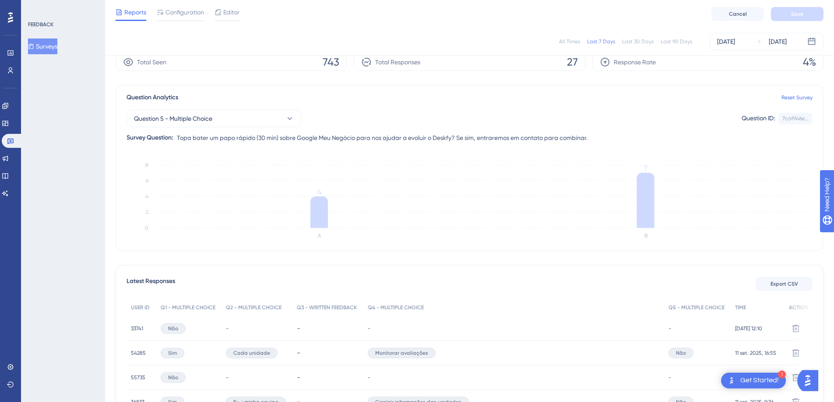
scroll to position [38, 0]
click at [627, 88] on div "Question Analytics Reset Survey Question 5 - Multiple Choice Question ID: 7caf9…" at bounding box center [470, 167] width 708 height 166
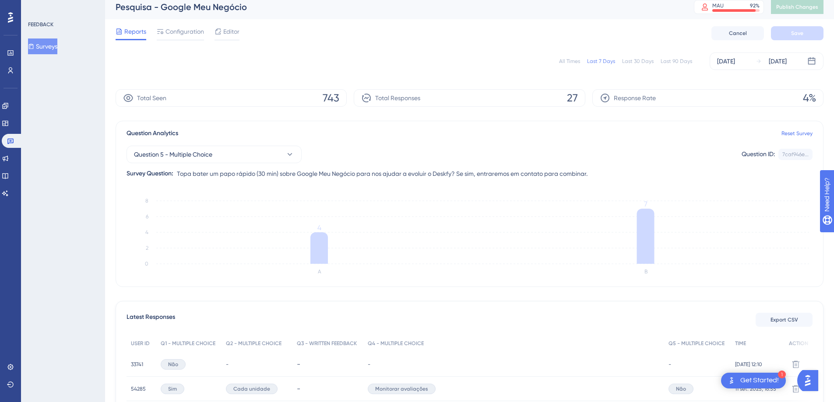
scroll to position [0, 0]
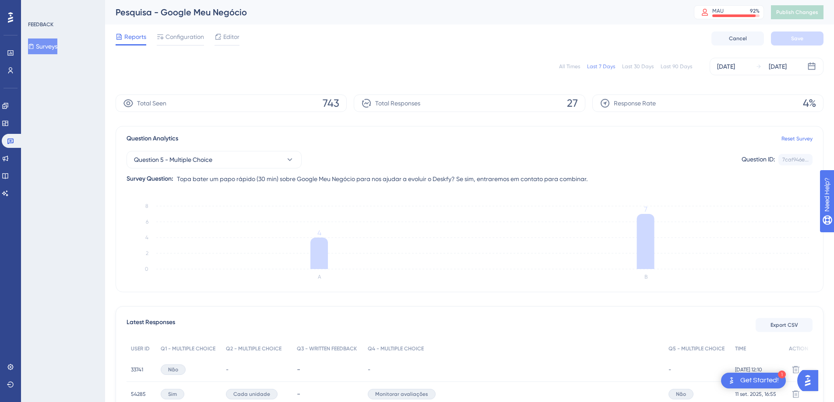
click at [577, 65] on div "All Times" at bounding box center [569, 66] width 21 height 7
click at [253, 162] on button "Question 5 - Multiple Choice" at bounding box center [214, 160] width 175 height 18
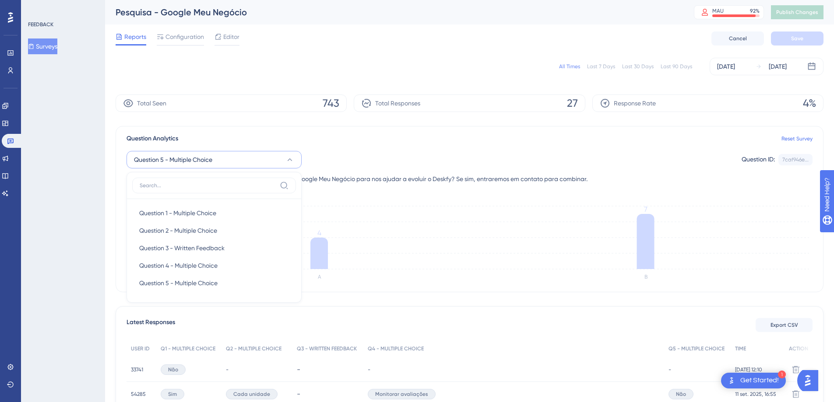
click at [200, 203] on div "Question 1 - Multiple Choice Question 1 - Multiple Choice Question 2 - Multiple…" at bounding box center [214, 248] width 164 height 98
click at [198, 213] on span "Question 1 - Multiple Choice" at bounding box center [177, 213] width 77 height 11
